Goal: Task Accomplishment & Management: Complete application form

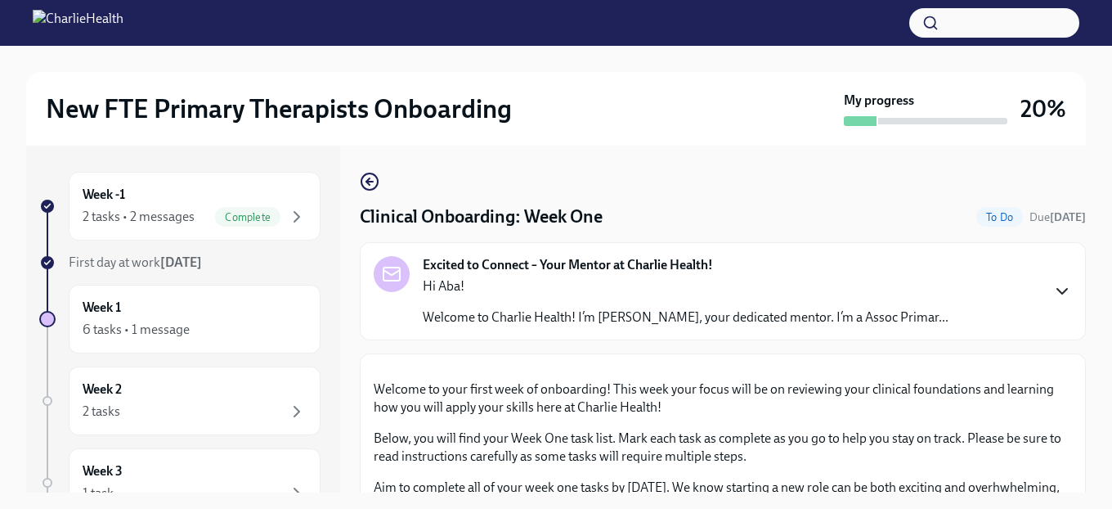
click at [1062, 294] on icon "button" at bounding box center [1063, 291] width 10 height 5
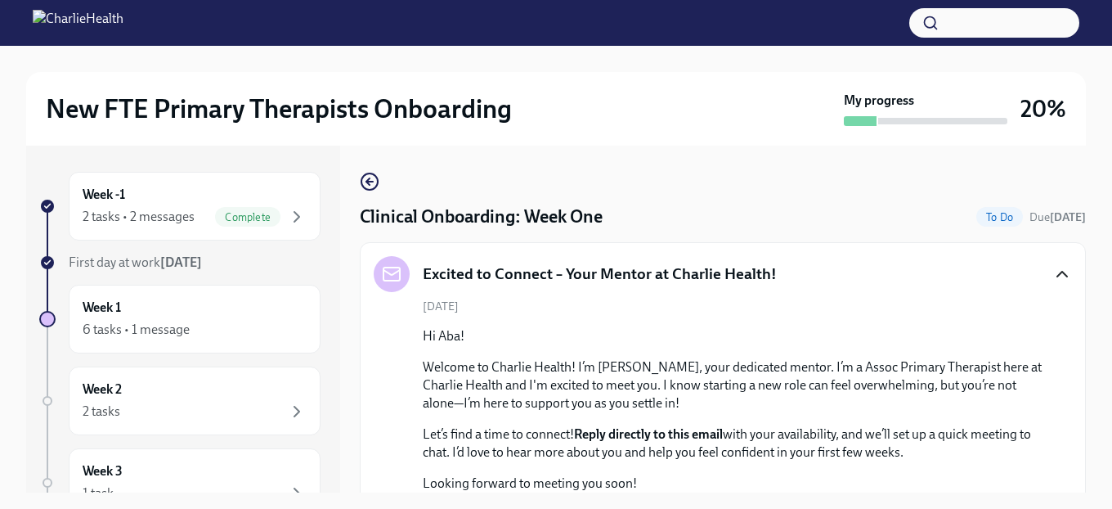
click at [1089, 405] on div "New FTE Primary Therapists Onboarding My progress 20% Week -1 2 tasks • 2 messa…" at bounding box center [556, 292] width 1112 height 492
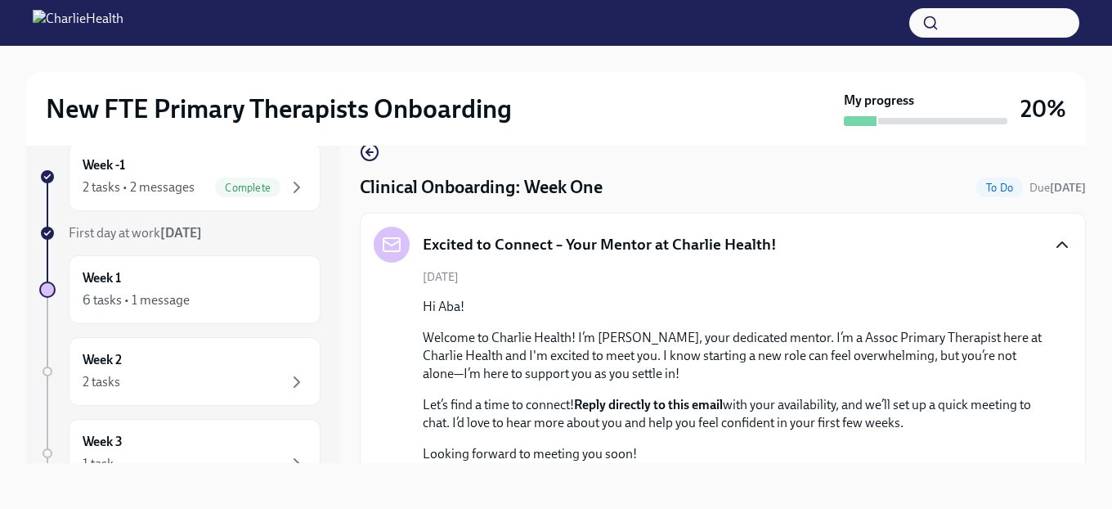
click at [335, 252] on div "Week -1 2 tasks • 2 messages Complete First day at work Sep 2nd Week 1 6 tasks …" at bounding box center [183, 289] width 314 height 347
drag, startPoint x: 338, startPoint y: 259, endPoint x: 395, endPoint y: 294, distance: 66.8
click at [350, 278] on div "Week -1 2 tasks • 2 messages Complete First day at work Sep 2nd Week 1 6 tasks …" at bounding box center [556, 289] width 1060 height 347
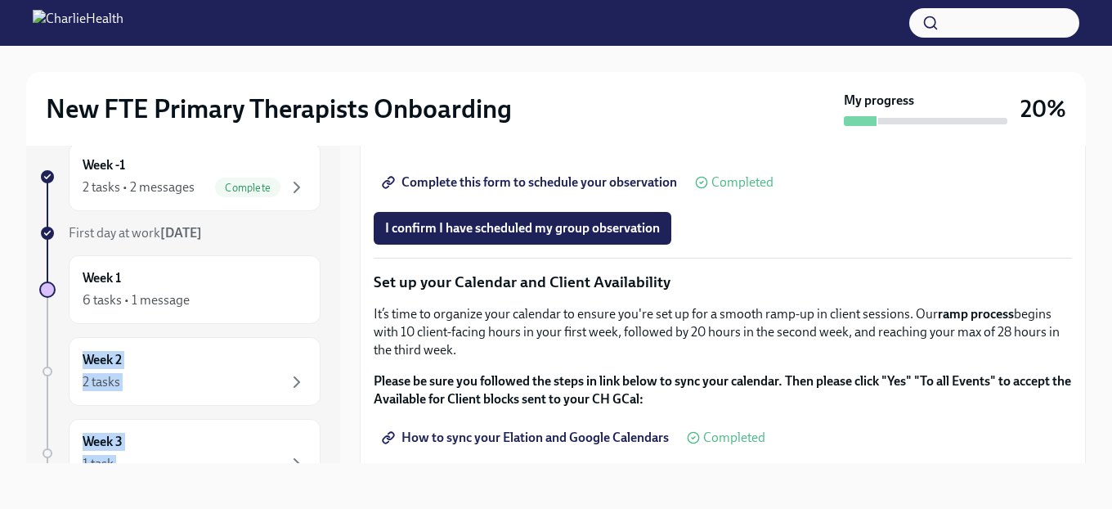
scroll to position [2407, 0]
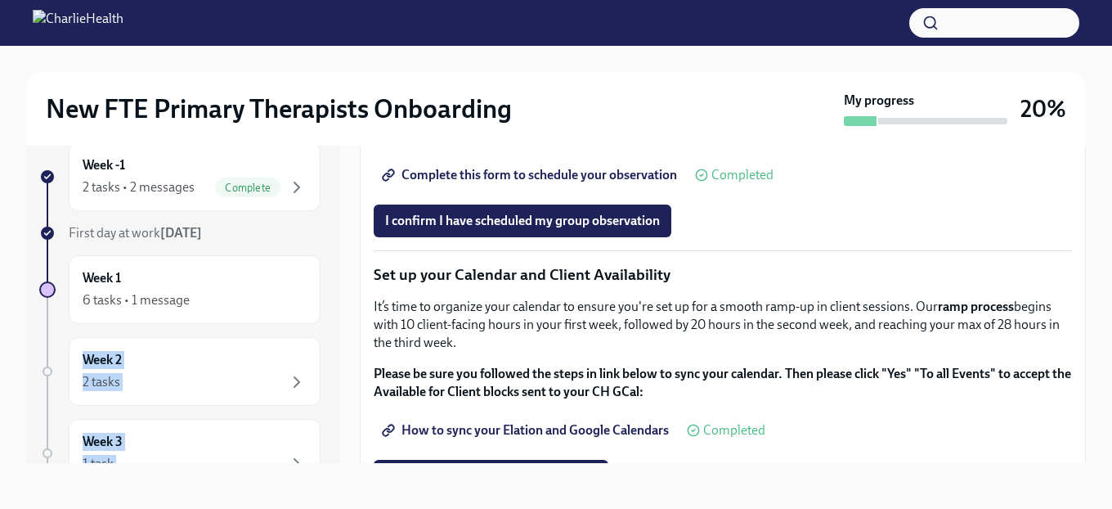
click at [442, 137] on span "Group Observation Instructions" at bounding box center [483, 129] width 196 height 16
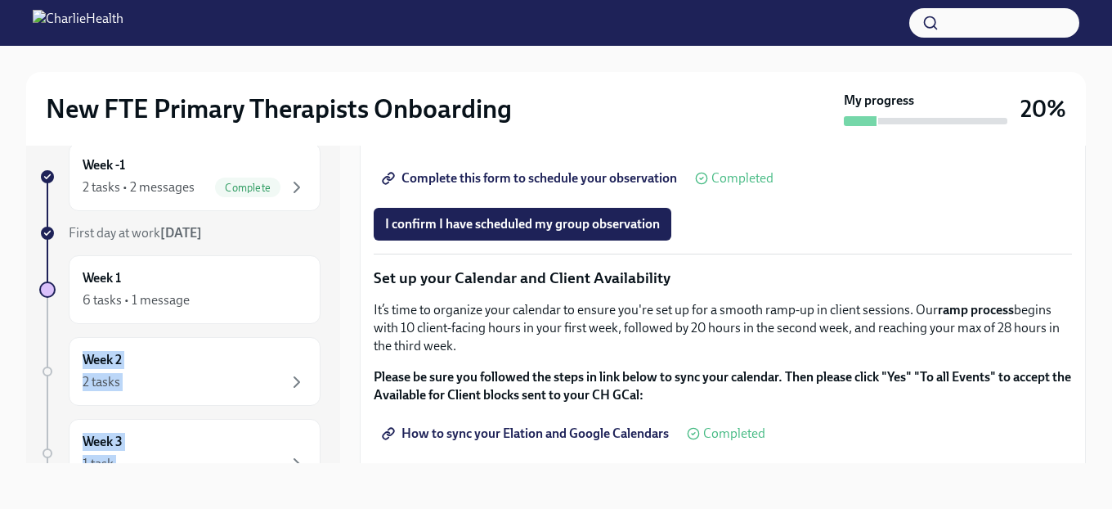
scroll to position [2401, 0]
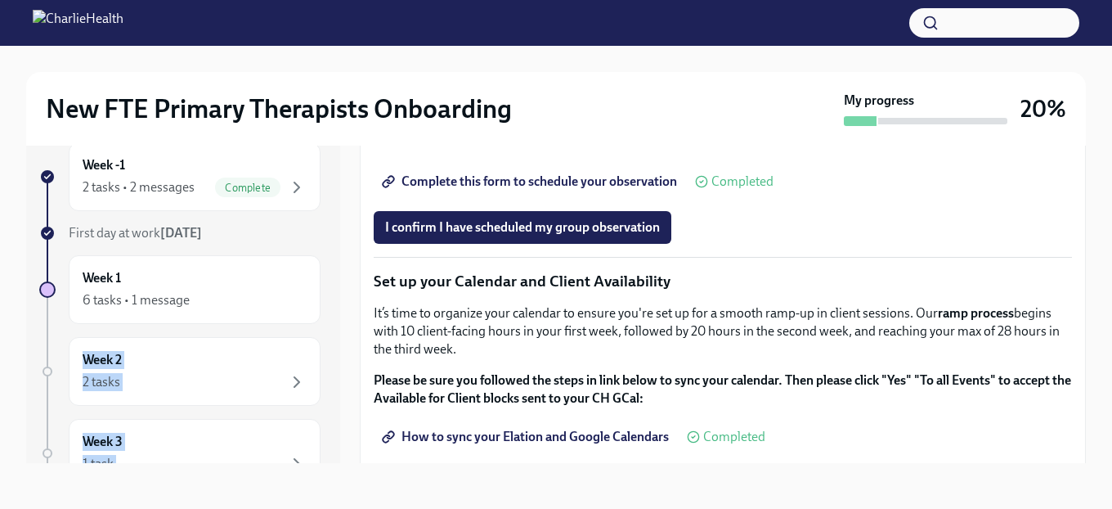
click at [575, 190] on span "Complete this form to schedule your observation" at bounding box center [531, 181] width 292 height 16
click at [523, 236] on span "I confirm I have scheduled my group observation" at bounding box center [522, 227] width 275 height 16
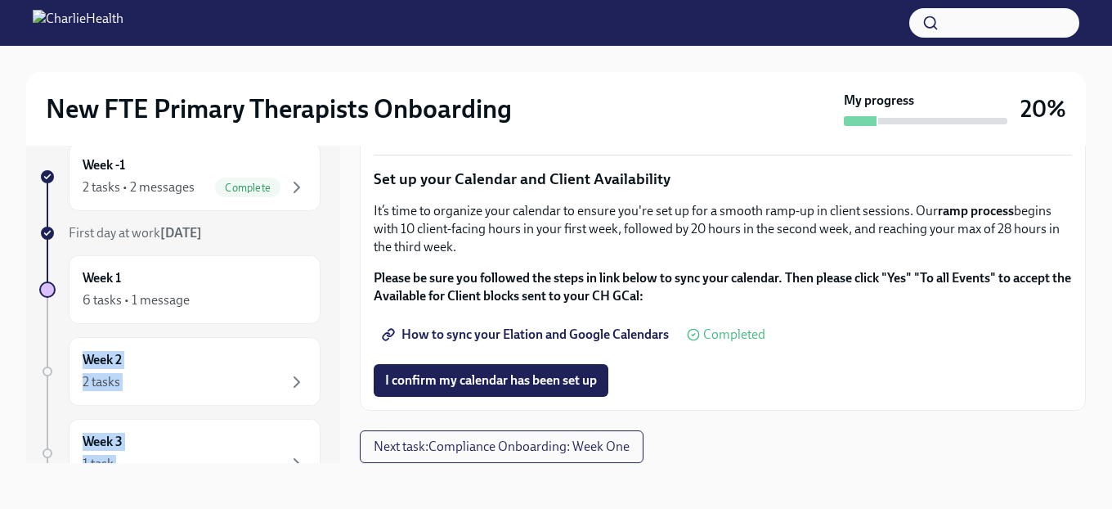
scroll to position [2723, 0]
click at [388, 333] on icon at bounding box center [386, 336] width 7 height 7
click at [538, 438] on span "Next task : Compliance Onboarding: Week One" at bounding box center [502, 446] width 256 height 16
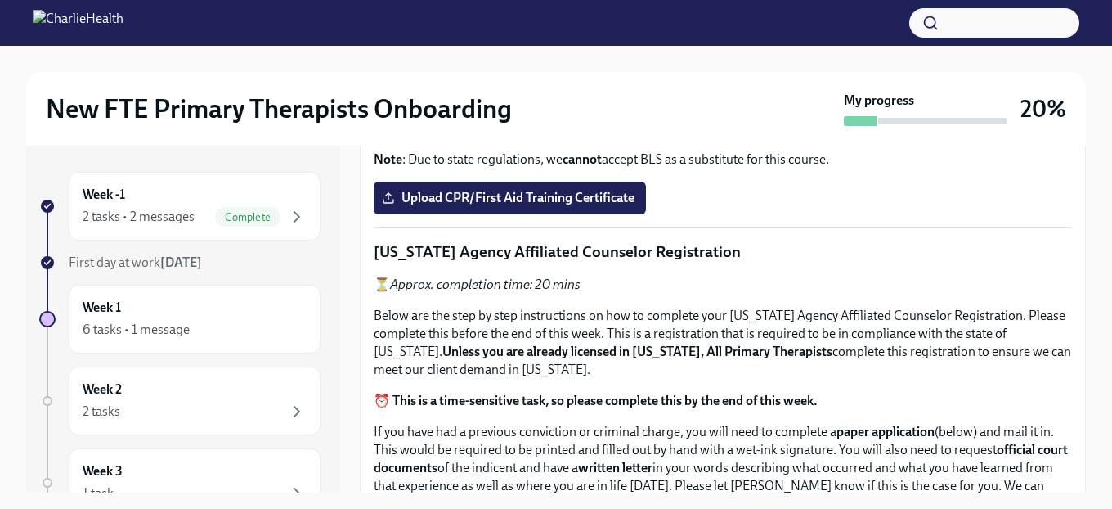
scroll to position [694, 0]
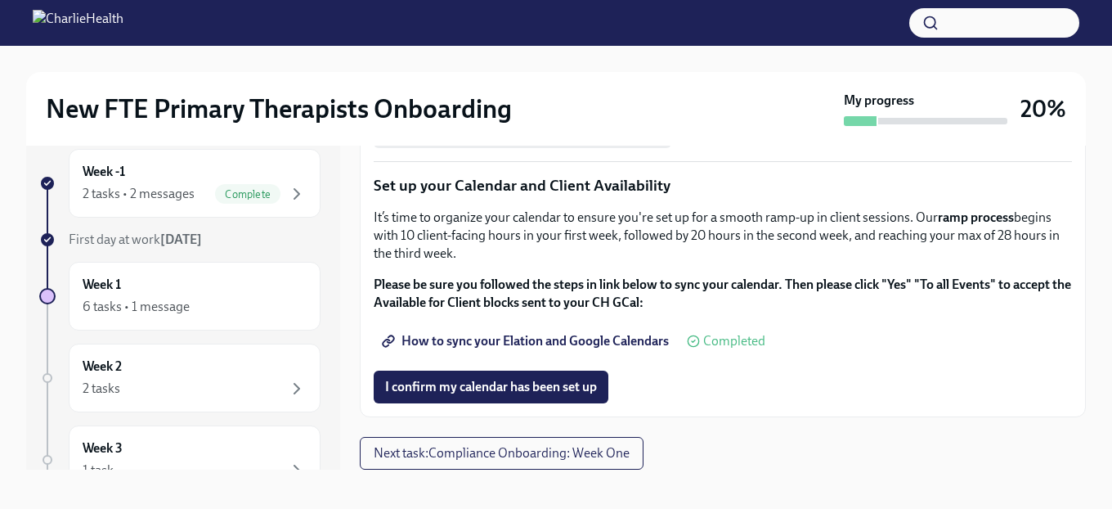
scroll to position [2472, 0]
click at [533, 393] on span "I confirm my calendar has been set up" at bounding box center [491, 387] width 212 height 16
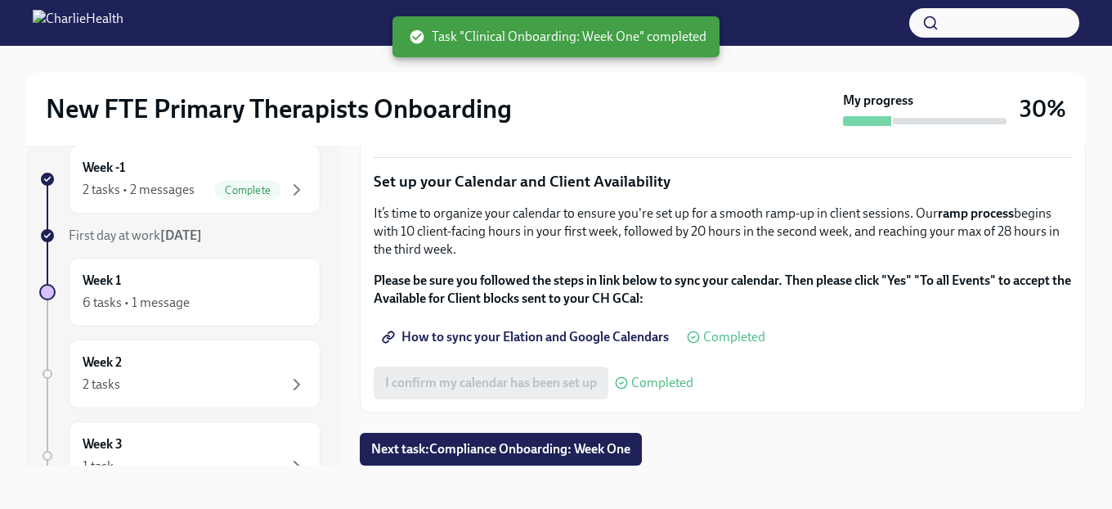
scroll to position [29, 0]
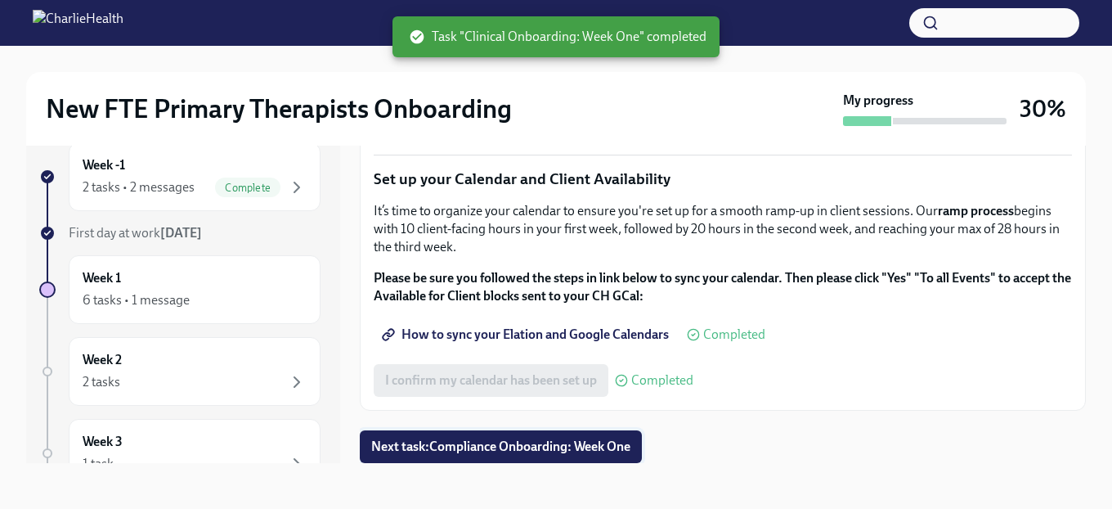
click at [520, 451] on span "Next task : Compliance Onboarding: Week One" at bounding box center [500, 446] width 259 height 16
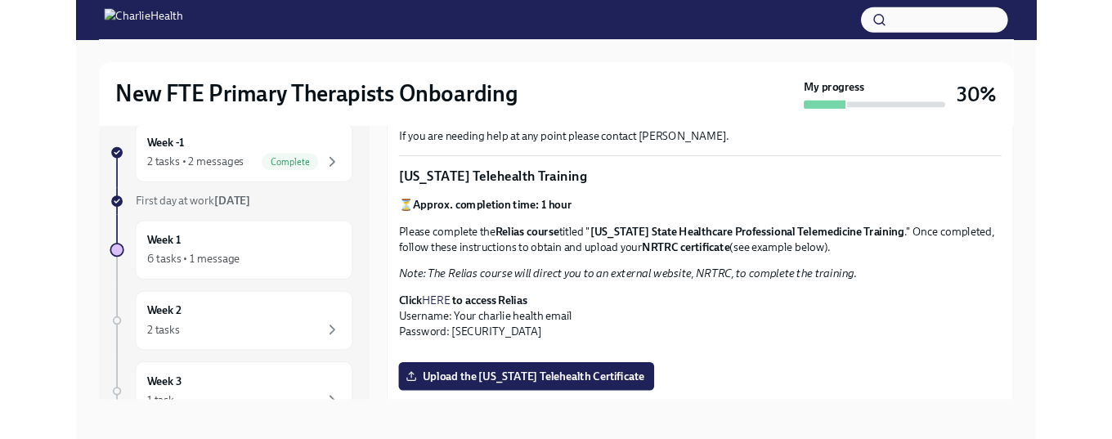
scroll to position [241, 0]
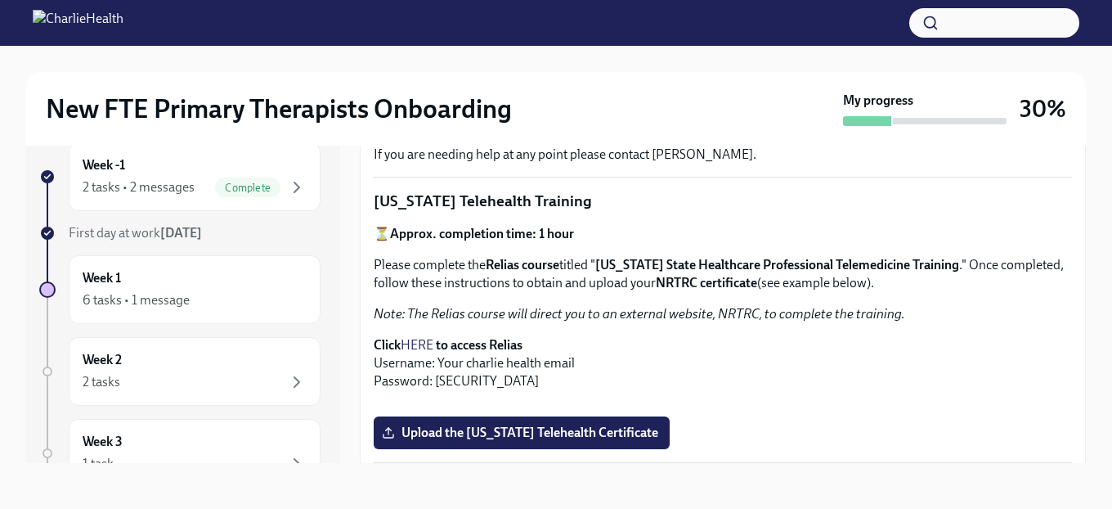
click at [421, 341] on link "HERE" at bounding box center [417, 345] width 33 height 16
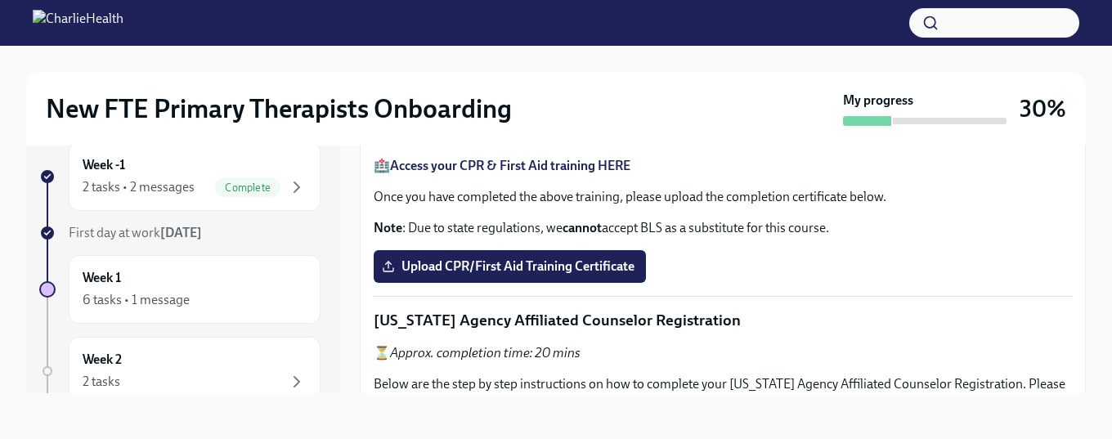
scroll to position [590, 0]
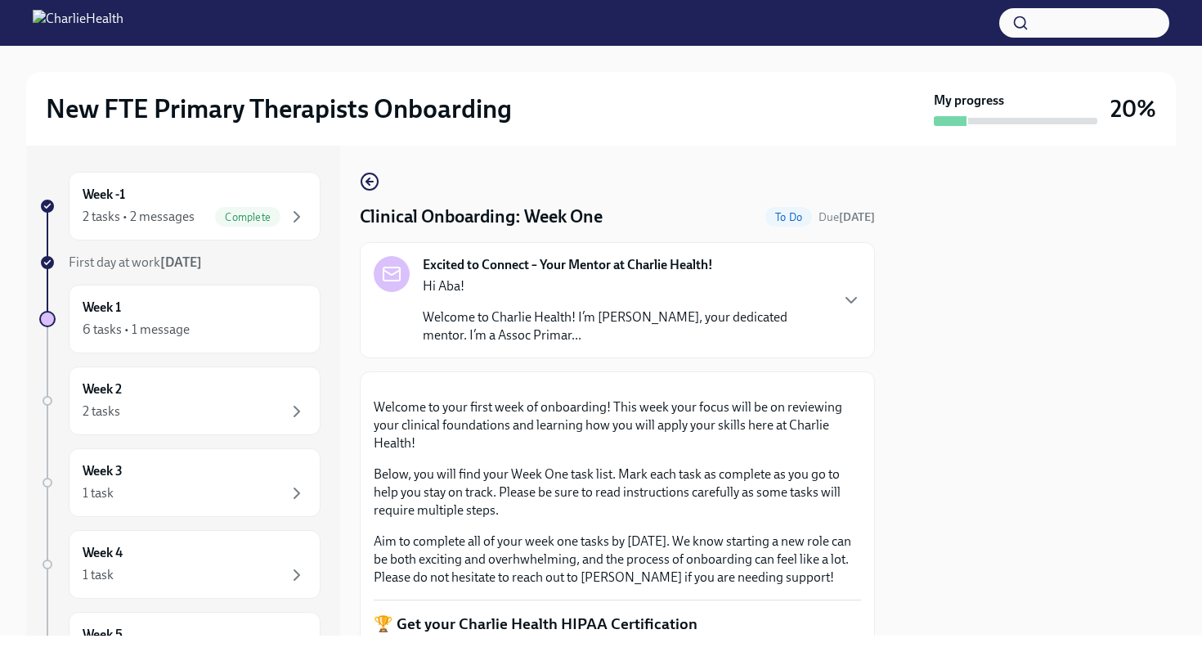
click at [938, 427] on div at bounding box center [1035, 391] width 281 height 490
click at [854, 302] on icon "button" at bounding box center [852, 300] width 20 height 20
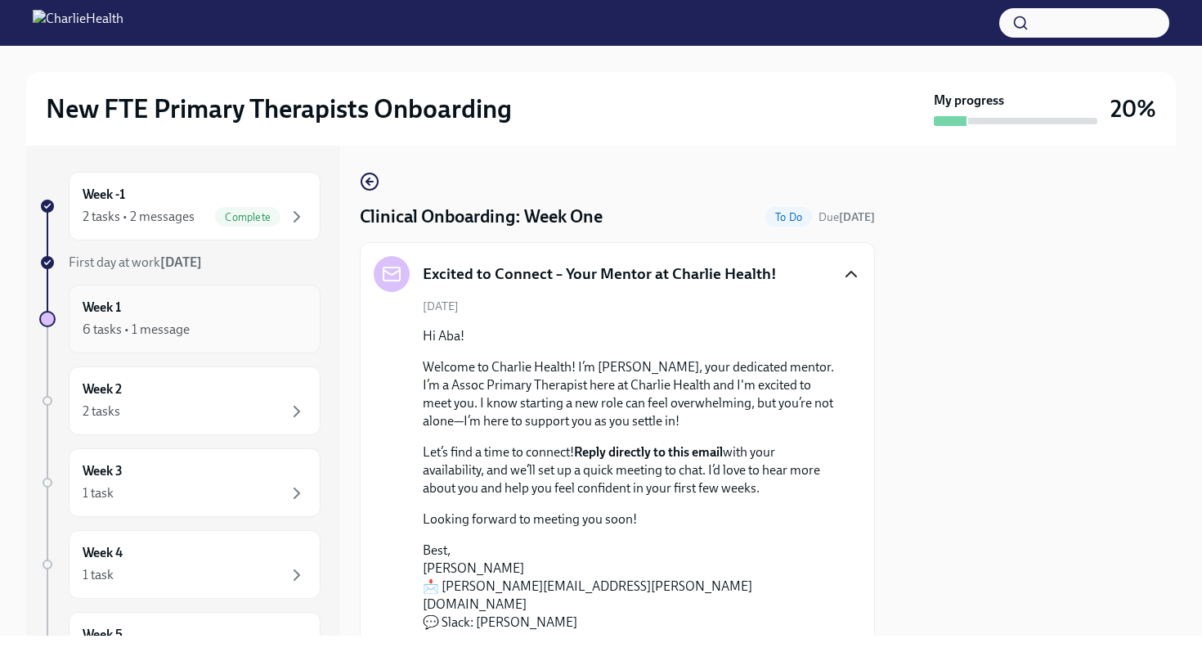
click at [178, 317] on div "Week 1 6 tasks • 1 message" at bounding box center [195, 319] width 224 height 41
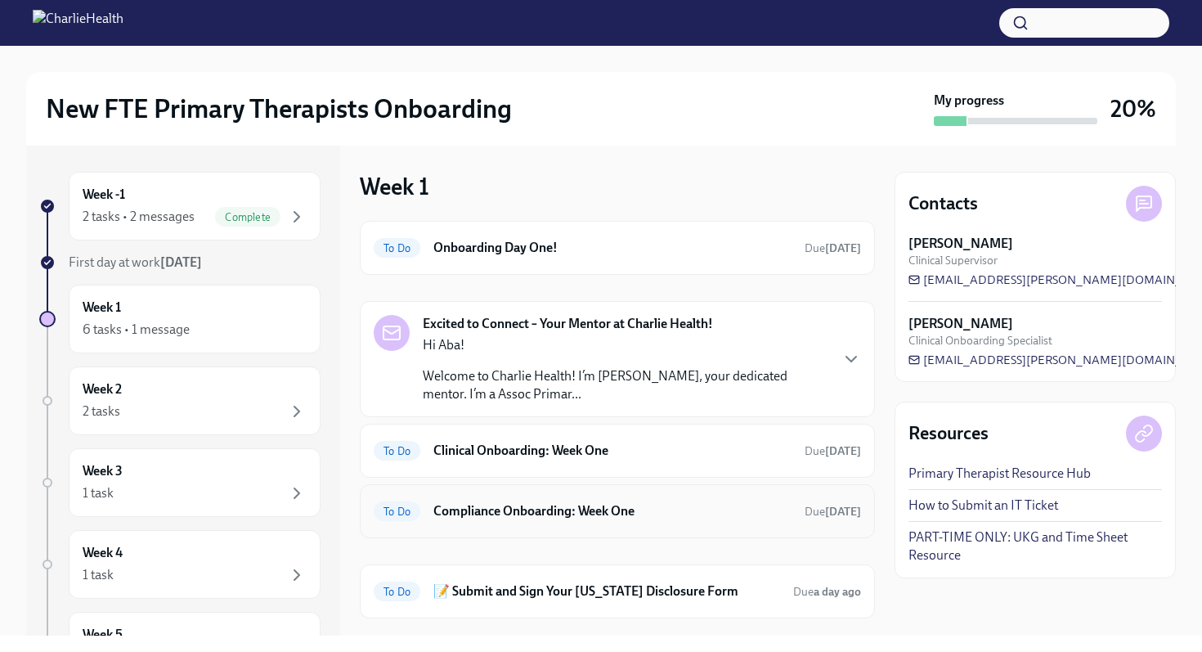
click at [555, 510] on h6 "Compliance Onboarding: Week One" at bounding box center [612, 511] width 358 height 18
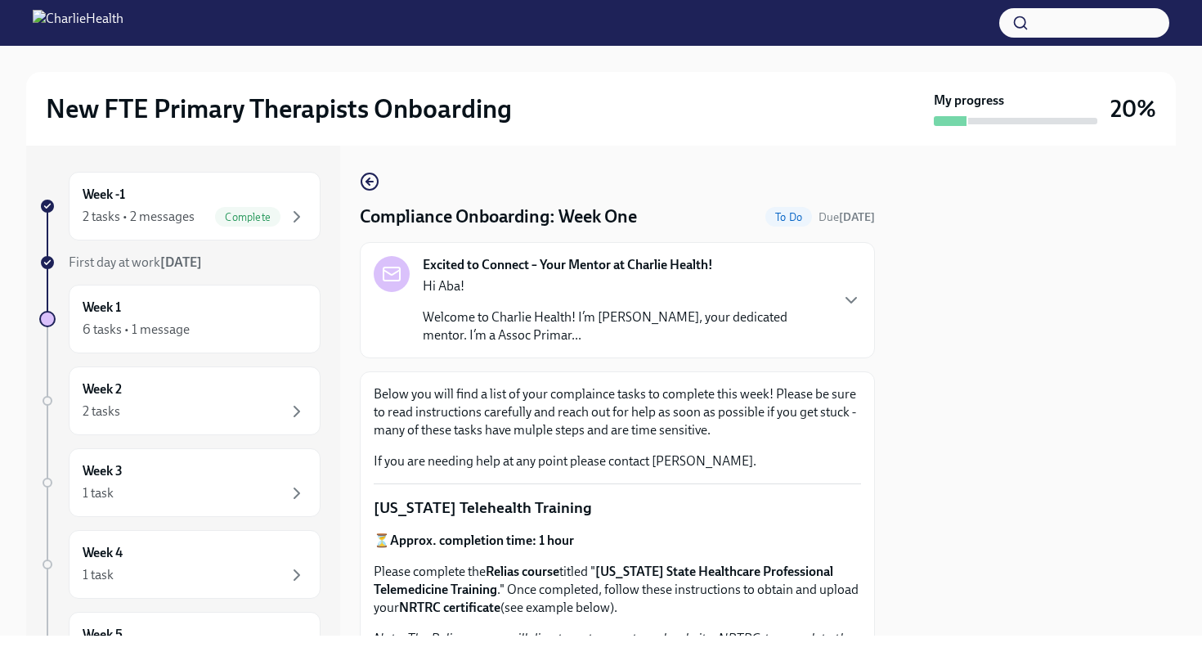
click at [1085, 430] on div at bounding box center [1035, 391] width 281 height 490
click at [879, 416] on div "Week -1 2 tasks • 2 messages Complete First day at work [DATE] Week 1 6 tasks •…" at bounding box center [601, 391] width 1150 height 490
click at [844, 304] on icon "button" at bounding box center [852, 300] width 20 height 20
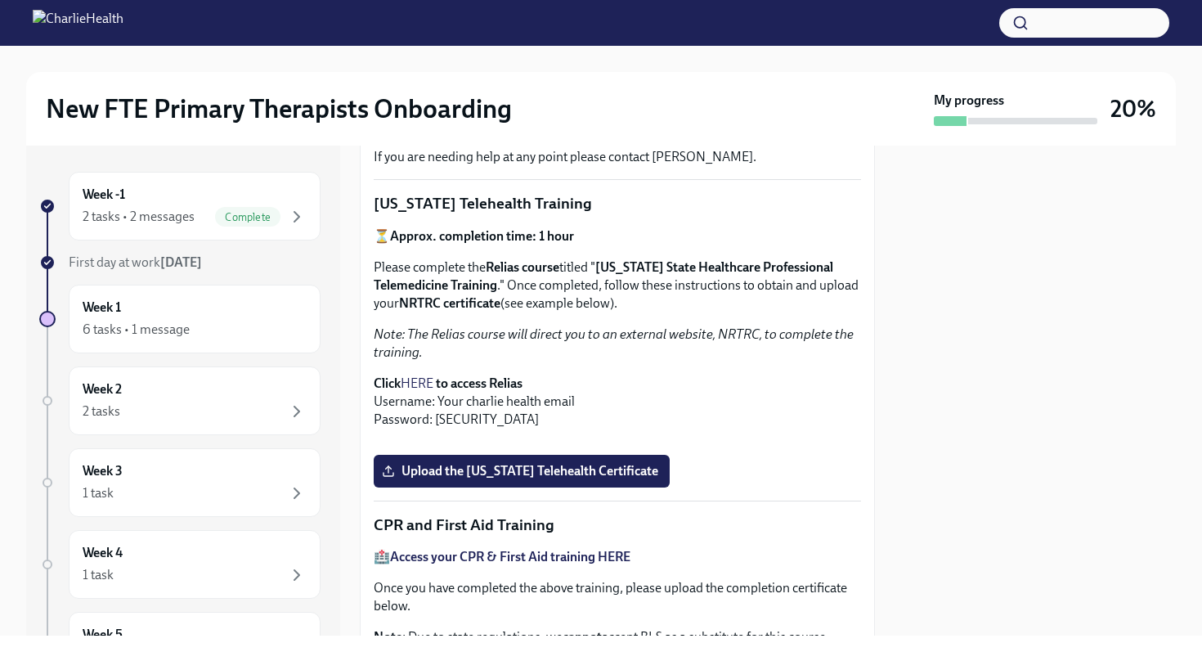
scroll to position [589, 0]
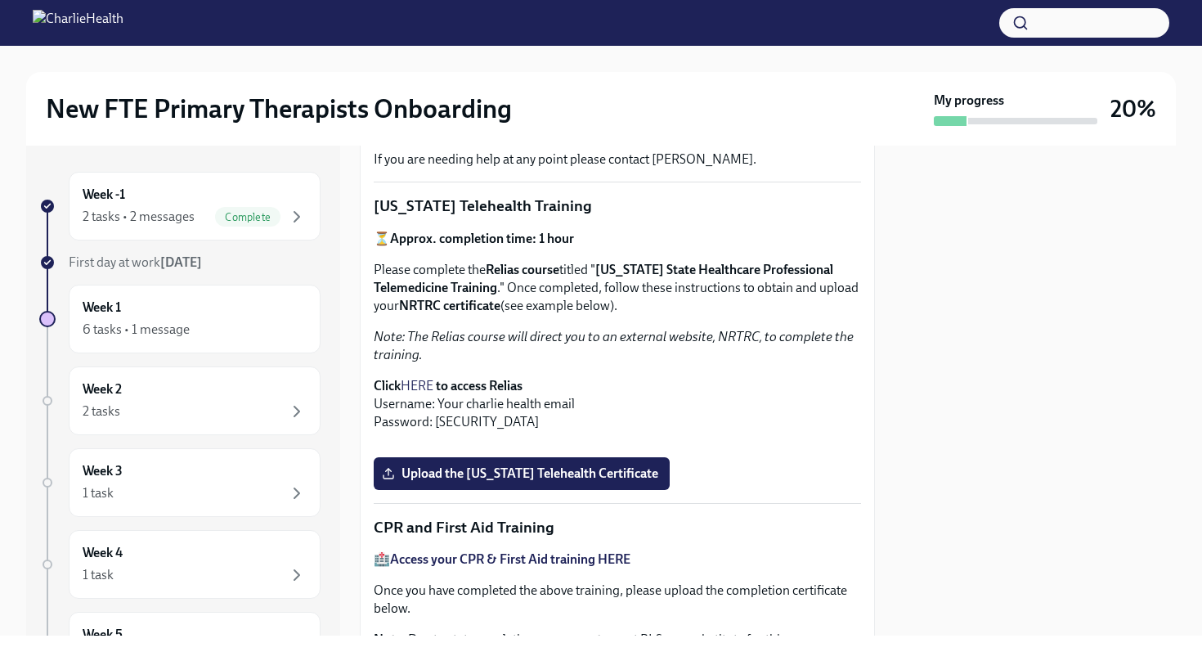
click at [420, 378] on link "HERE" at bounding box center [417, 386] width 33 height 16
click at [783, 645] on div "New FTE Primary Therapists Onboarding My progress 20% Week -1 2 tasks • 2 messa…" at bounding box center [601, 326] width 1202 height 652
